Goal: Use online tool/utility: Utilize a website feature to perform a specific function

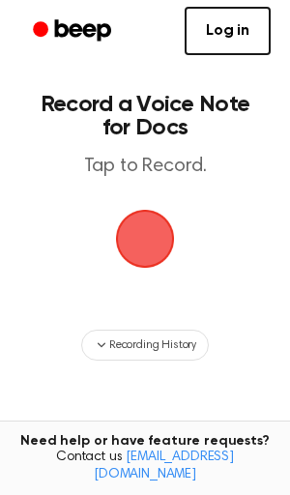
click at [155, 237] on span "button" at bounding box center [144, 238] width 74 height 74
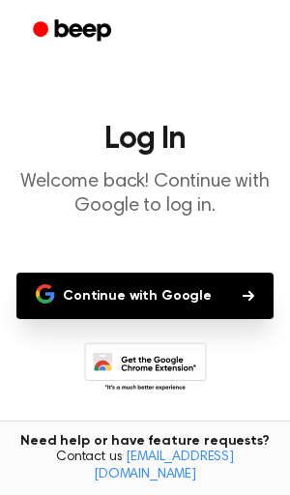
click at [208, 296] on button "Continue with Google" at bounding box center [144, 296] width 257 height 46
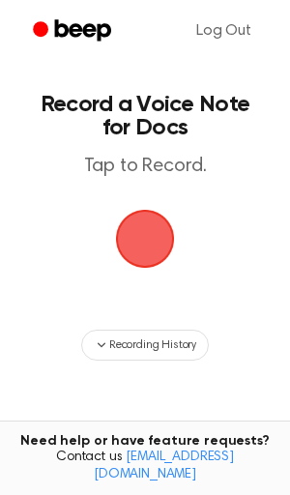
click at [136, 250] on span "button" at bounding box center [145, 239] width 72 height 72
click at [148, 227] on span "button" at bounding box center [145, 239] width 70 height 70
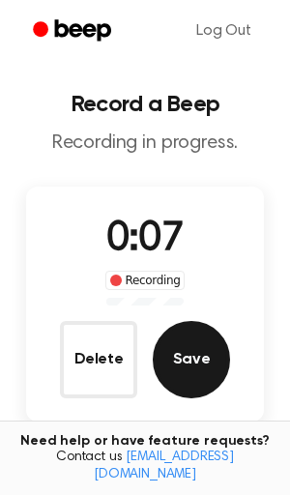
click at [207, 365] on button "Save" at bounding box center [191, 359] width 77 height 77
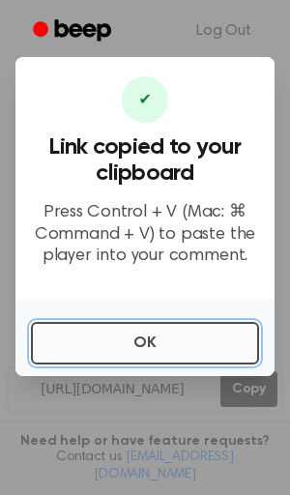
click at [144, 351] on button "OK" at bounding box center [145, 343] width 228 height 43
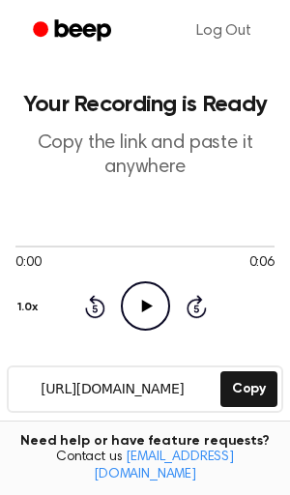
click at [133, 305] on icon "Play Audio" at bounding box center [145, 305] width 49 height 49
click at [133, 305] on icon "Pause Audio" at bounding box center [145, 305] width 49 height 49
